Goal: Task Accomplishment & Management: Complete application form

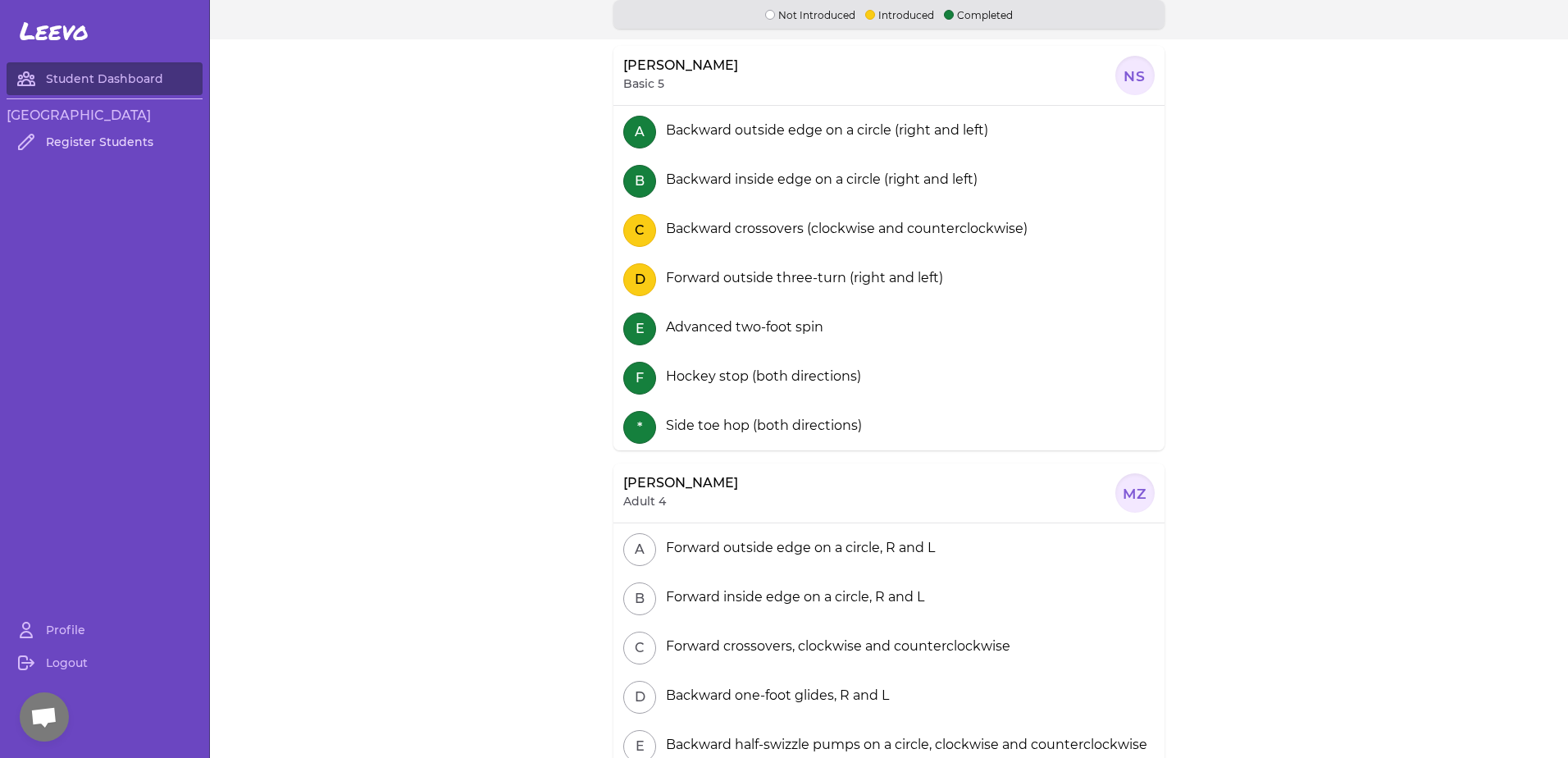
click at [77, 149] on link "Register Students" at bounding box center [104, 141] width 196 height 33
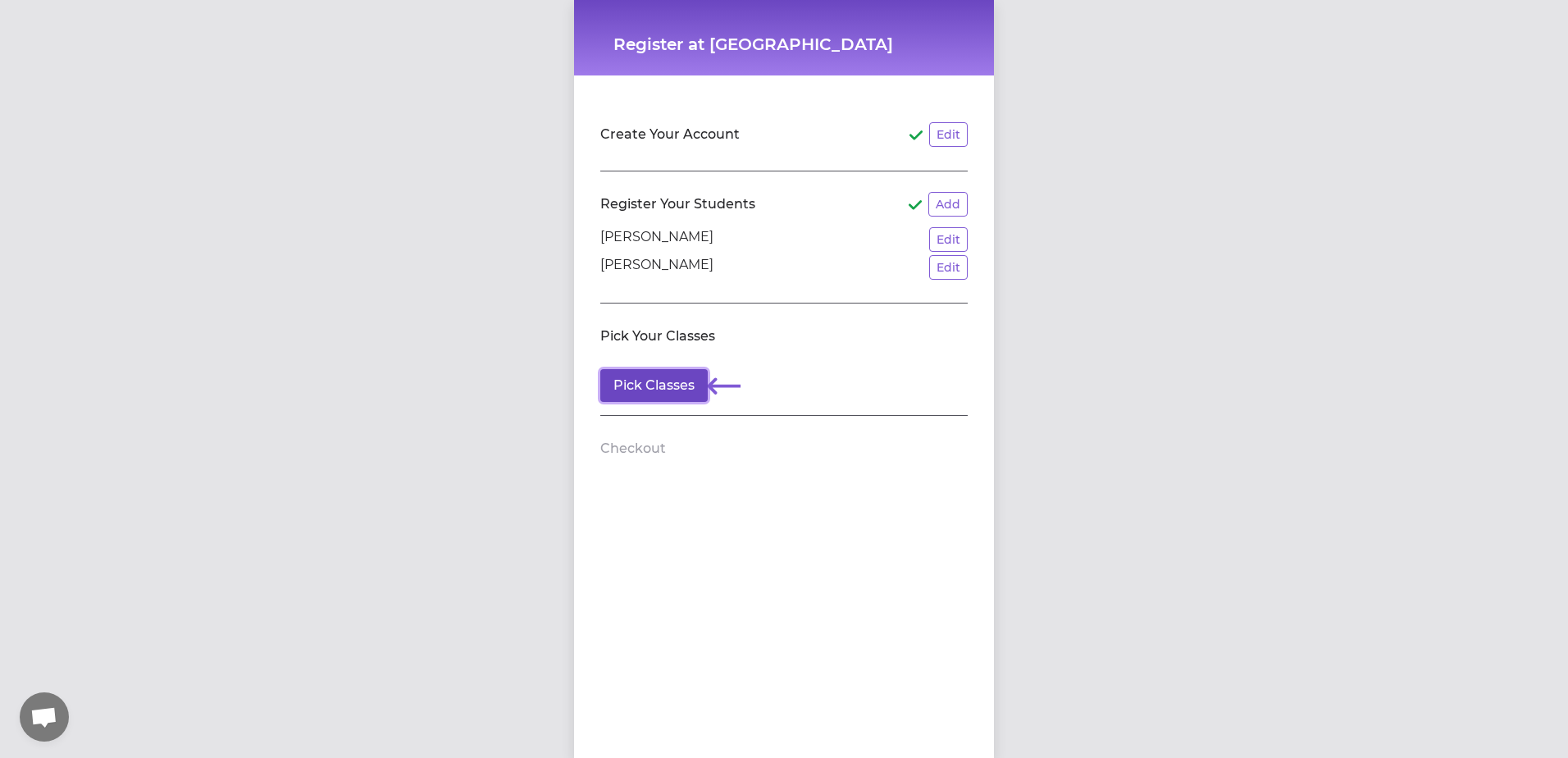
click at [676, 383] on button "Pick Classes" at bounding box center [654, 385] width 107 height 33
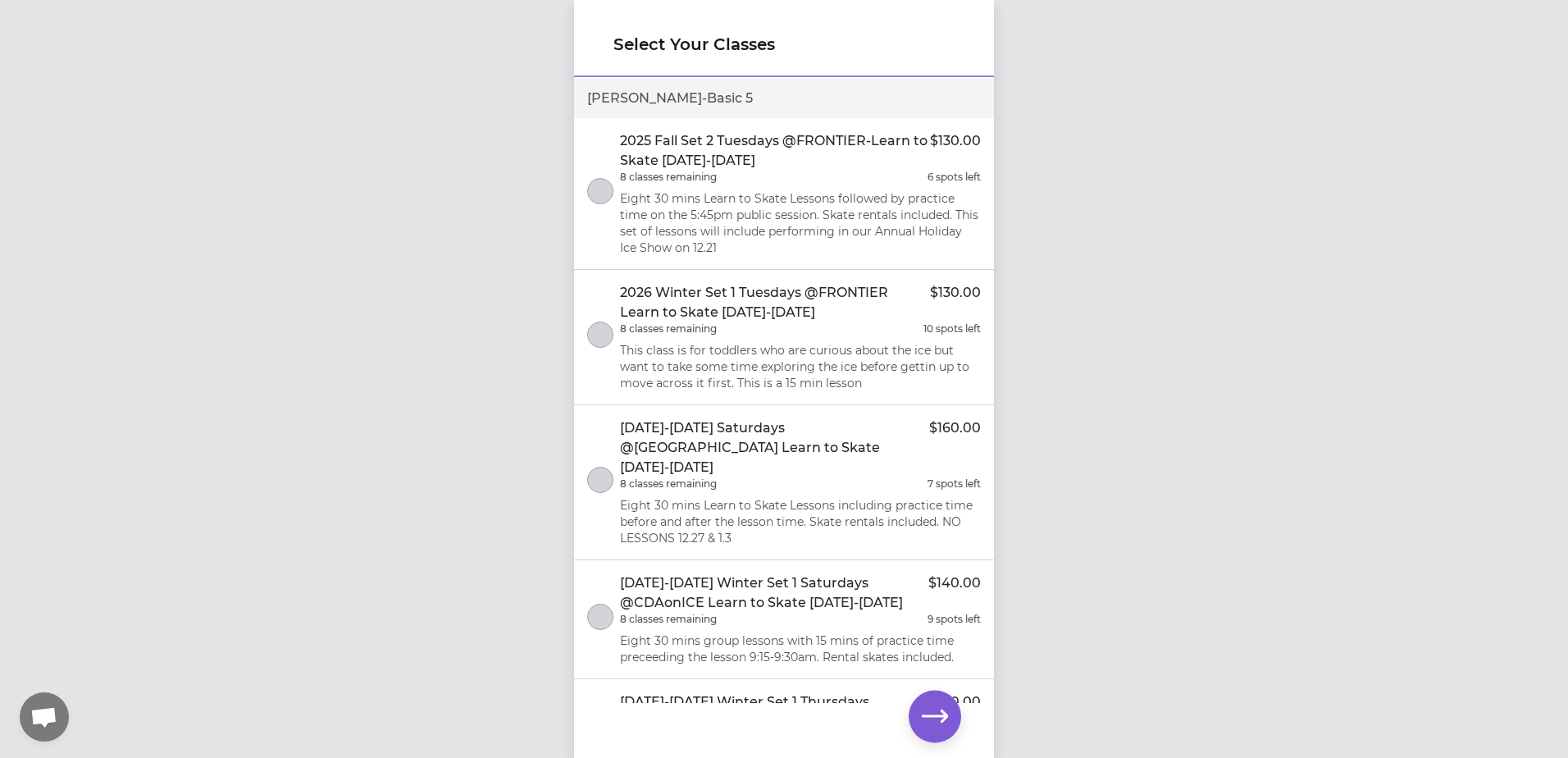
click at [1249, 470] on div "Select Your Classes Noah - Basic 5 2025 Fall Set 2 Tuesdays @FRONTIER-Learn to …" at bounding box center [784, 379] width 1568 height 758
